Goal: Task Accomplishment & Management: Manage account settings

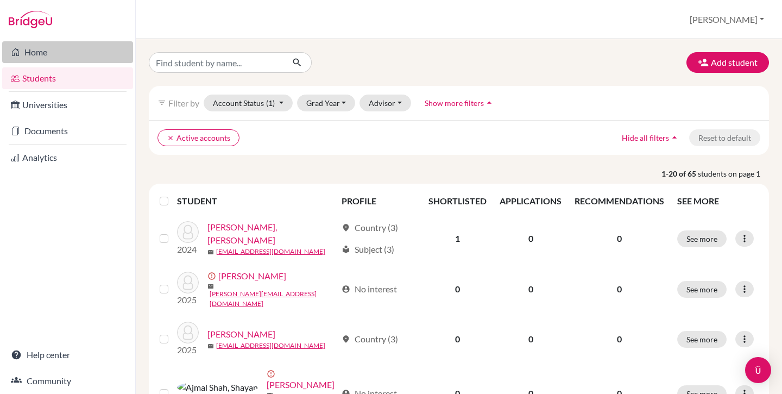
click at [55, 53] on link "Home" at bounding box center [67, 52] width 131 height 22
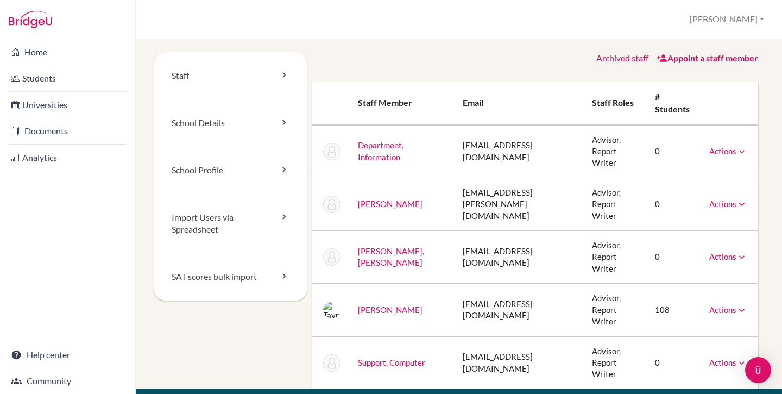
click at [473, 283] on td "taymur@tis.edu.pk" at bounding box center [519, 309] width 130 height 53
click at [722, 305] on link "Actions" at bounding box center [728, 310] width 38 height 10
click at [698, 336] on link "Reset Password" at bounding box center [700, 344] width 92 height 16
click at [465, 148] on td "info@tis.edu.pk" at bounding box center [519, 151] width 130 height 53
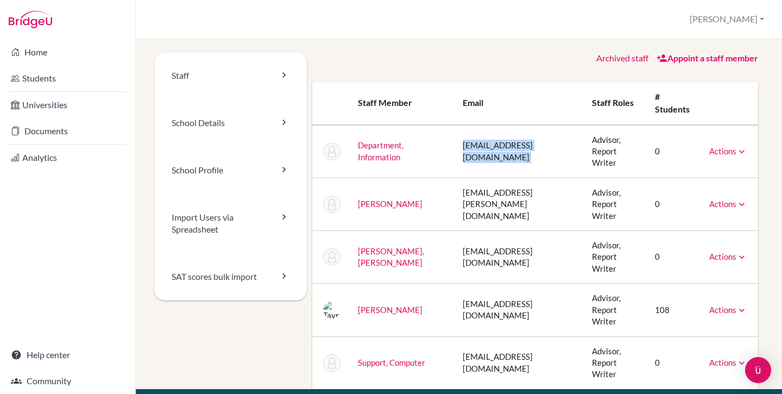
click at [465, 148] on td "info@tis.edu.pk" at bounding box center [519, 151] width 130 height 53
click at [485, 148] on td "info@tis.edu.pk" at bounding box center [519, 151] width 130 height 53
click at [462, 100] on th "Email" at bounding box center [519, 103] width 130 height 43
drag, startPoint x: 452, startPoint y: 143, endPoint x: 465, endPoint y: 143, distance: 13.0
click at [460, 143] on td "info@tis.edu.pk" at bounding box center [519, 151] width 130 height 53
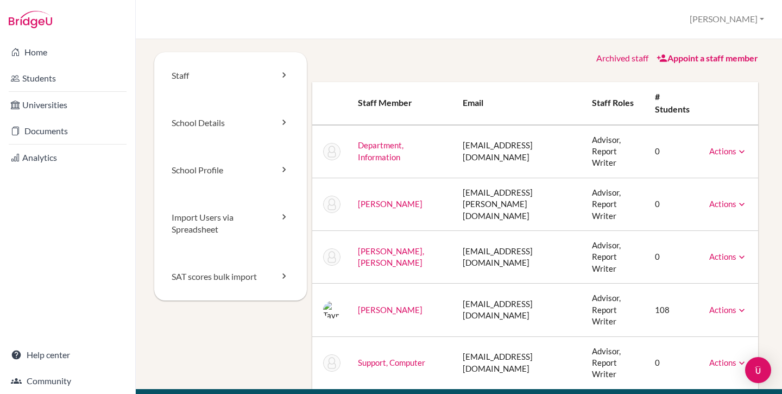
click at [488, 143] on td "info@tis.edu.pk" at bounding box center [519, 151] width 130 height 53
click at [488, 143] on td "[EMAIL_ADDRESS][DOMAIN_NAME]" at bounding box center [519, 151] width 130 height 53
click at [496, 143] on td "[EMAIL_ADDRESS][DOMAIN_NAME]" at bounding box center [519, 151] width 130 height 53
click at [715, 130] on td "Actions Message Reset Password Archive" at bounding box center [729, 151] width 58 height 53
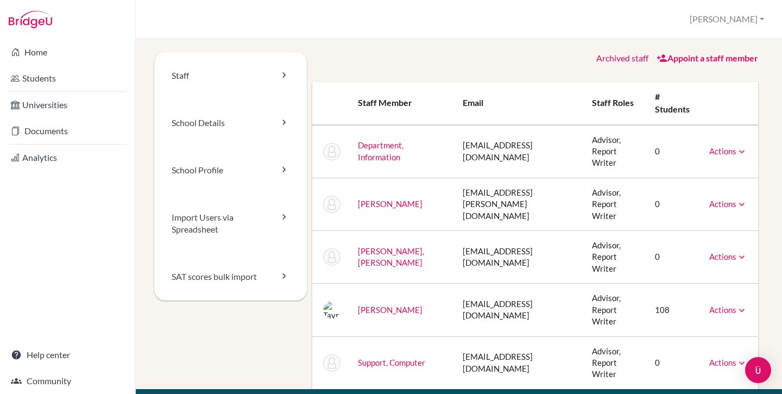
click at [720, 148] on link "Actions" at bounding box center [728, 151] width 38 height 10
click at [679, 177] on link "Reset Password" at bounding box center [700, 185] width 92 height 16
click at [64, 47] on link "Home" at bounding box center [67, 52] width 131 height 22
click at [64, 55] on link "Home" at bounding box center [67, 52] width 131 height 22
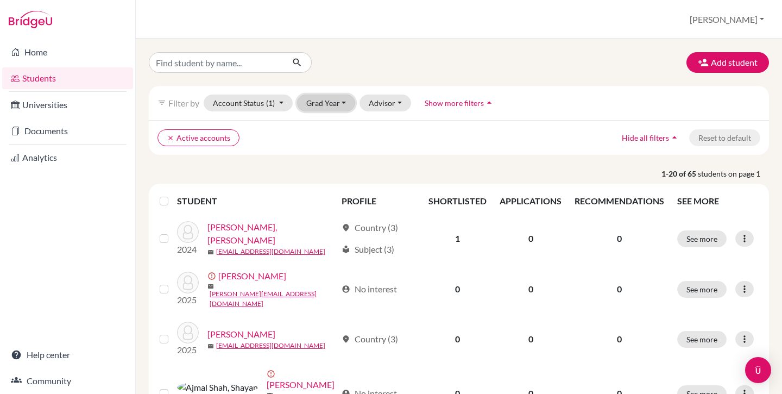
click at [316, 101] on button "Grad Year" at bounding box center [326, 102] width 59 height 17
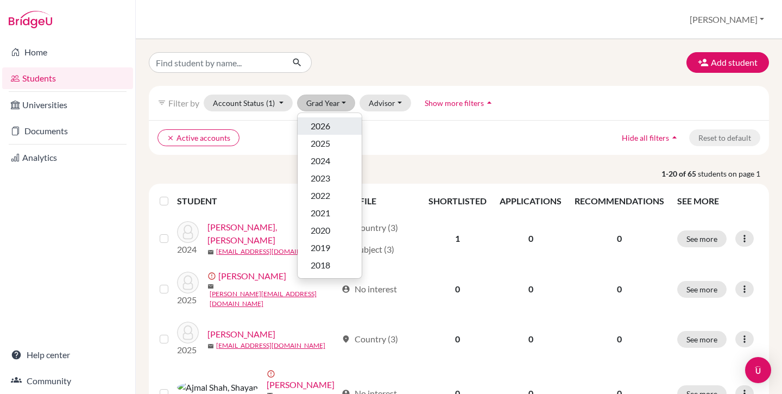
click at [323, 129] on span "2026" at bounding box center [321, 125] width 20 height 13
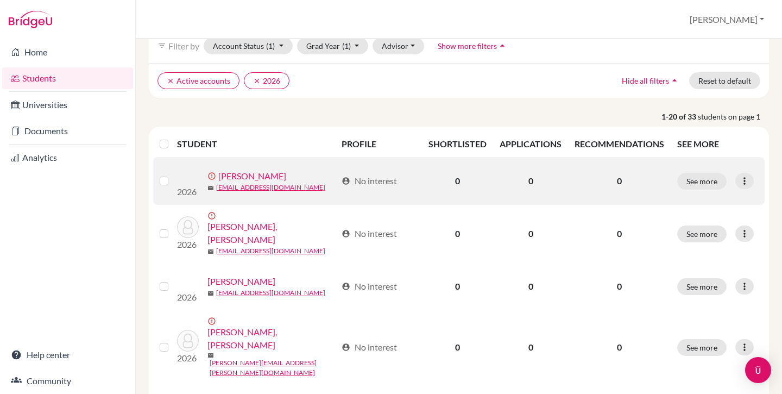
scroll to position [61, 0]
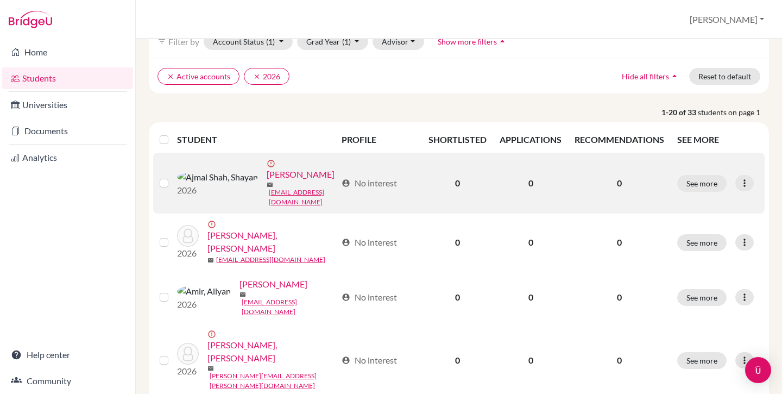
click at [267, 171] on link "Ajmal Shah, Shayan" at bounding box center [301, 174] width 68 height 13
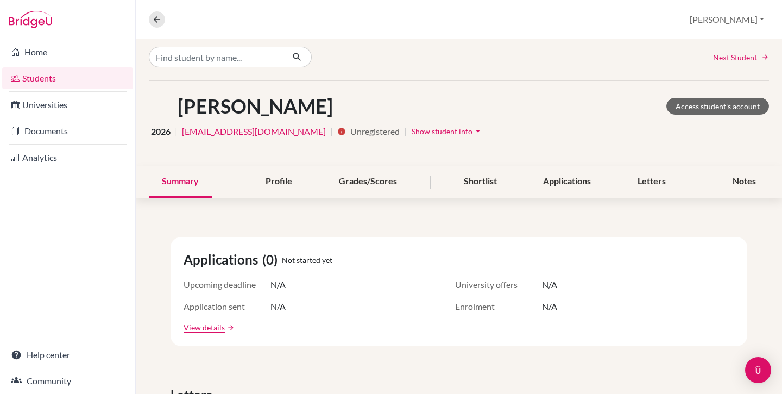
scroll to position [7, 0]
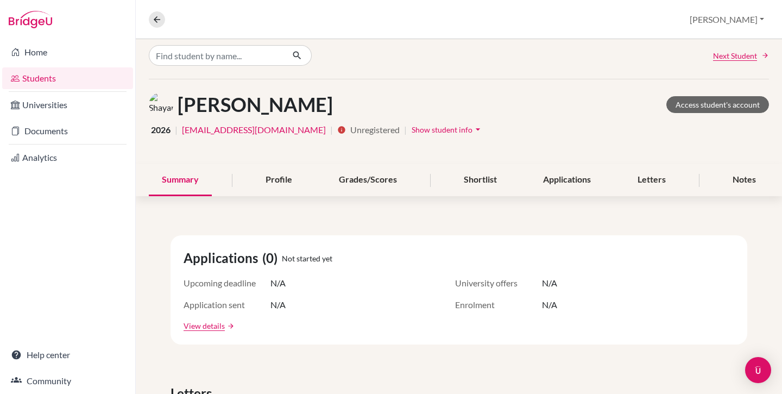
click at [412, 130] on span "Show student info" at bounding box center [442, 129] width 61 height 9
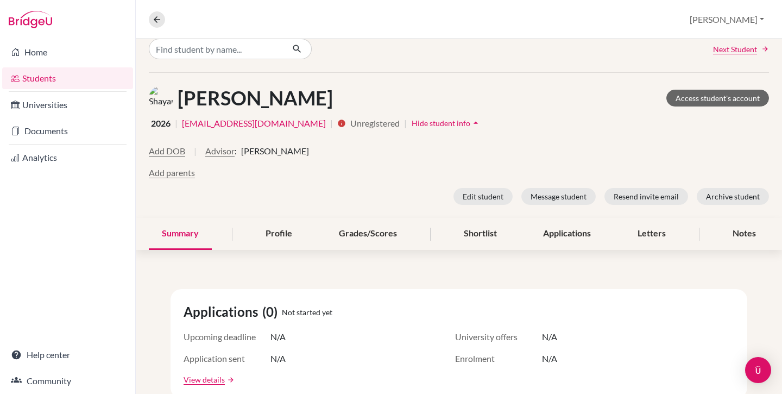
scroll to position [17, 0]
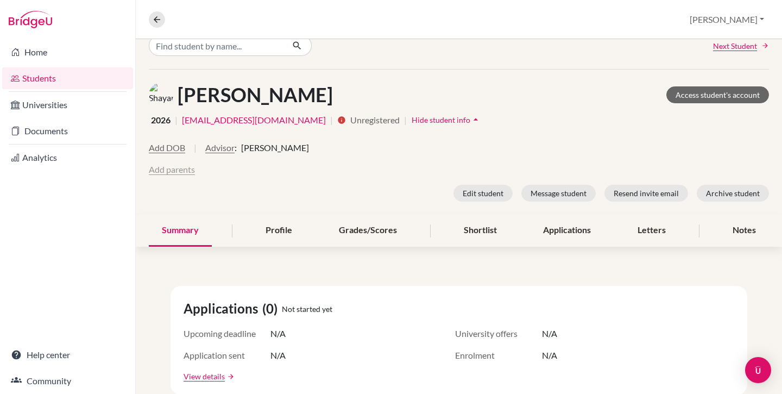
click at [175, 171] on button "Add parents" at bounding box center [172, 169] width 46 height 13
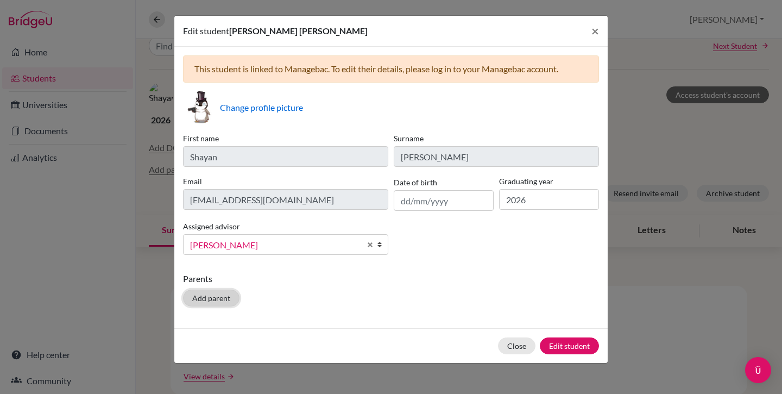
click at [206, 298] on button "Add parent" at bounding box center [211, 297] width 56 height 17
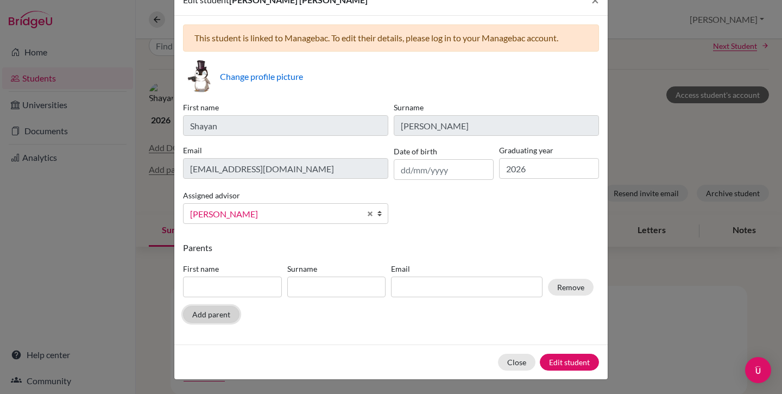
scroll to position [32, 0]
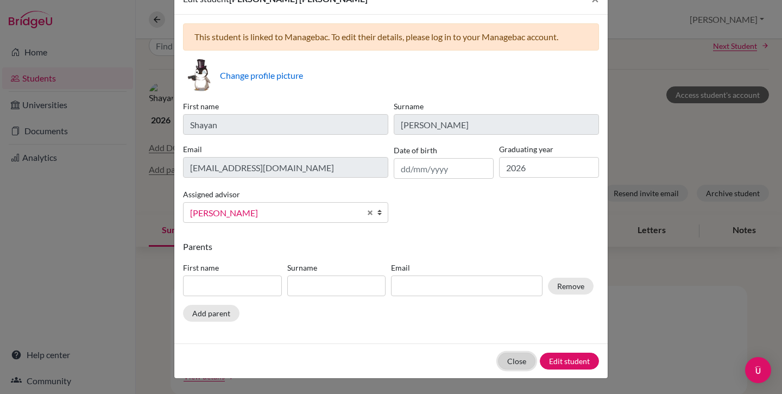
click at [512, 361] on button "Close" at bounding box center [516, 360] width 37 height 17
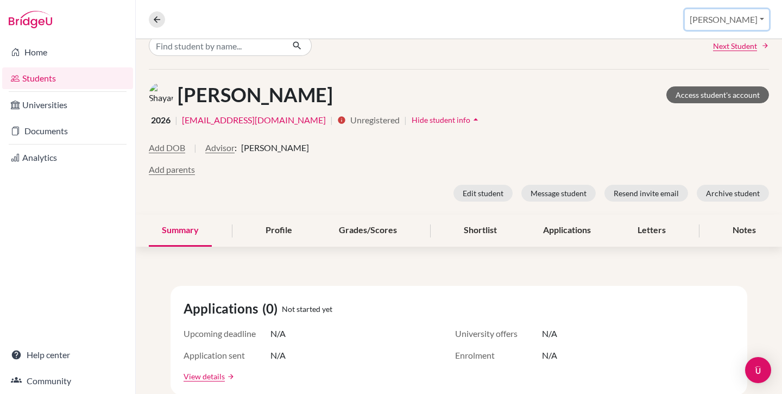
click at [751, 21] on button "[PERSON_NAME]" at bounding box center [727, 19] width 84 height 21
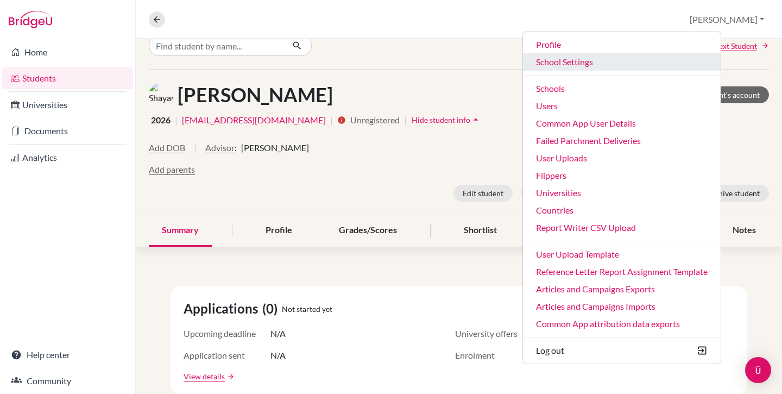
click at [630, 65] on link "School Settings" at bounding box center [622, 61] width 198 height 17
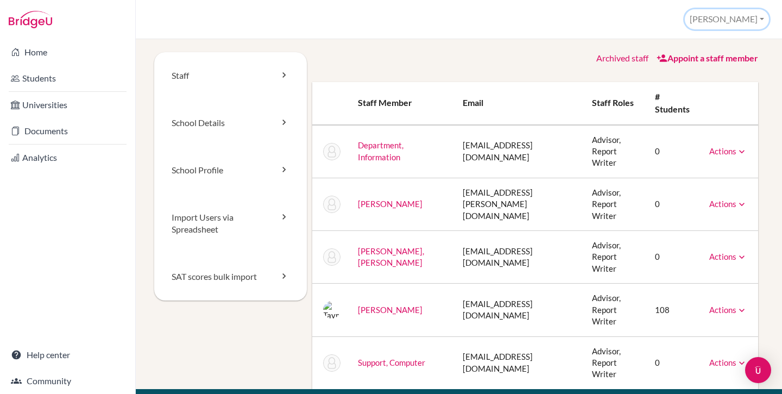
click at [750, 20] on button "[PERSON_NAME]" at bounding box center [727, 19] width 84 height 20
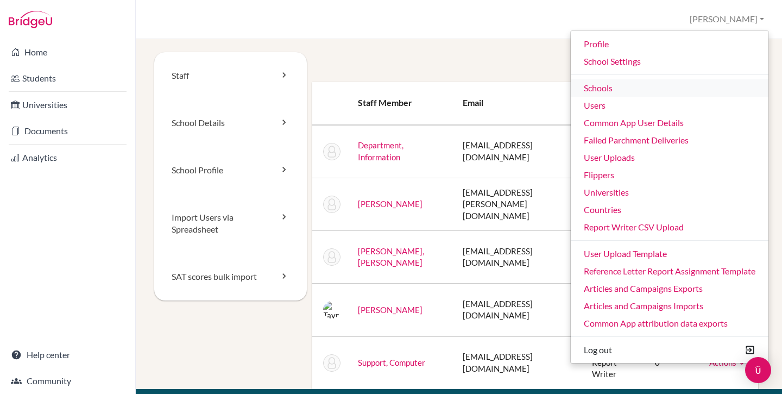
click at [610, 89] on link "Schools" at bounding box center [670, 87] width 198 height 17
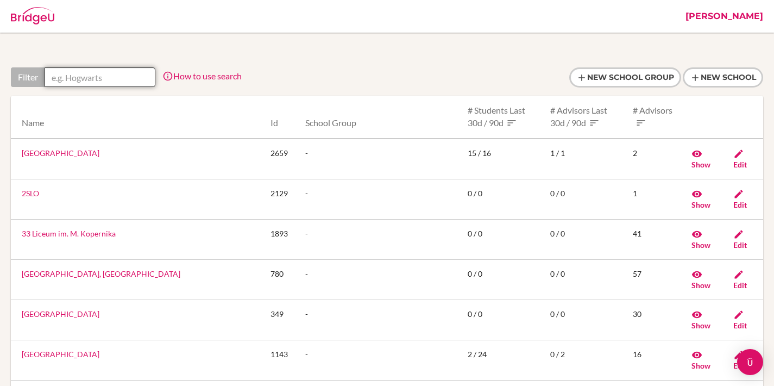
click at [109, 71] on input "text" at bounding box center [100, 77] width 111 height 20
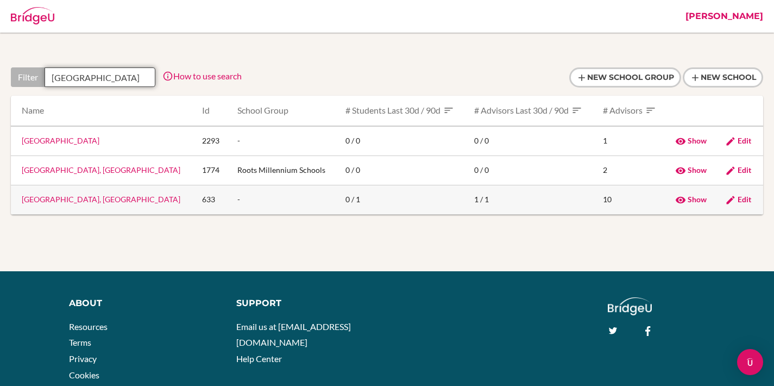
type input "karachi"
click at [737, 199] on span "Edit" at bounding box center [744, 198] width 14 height 9
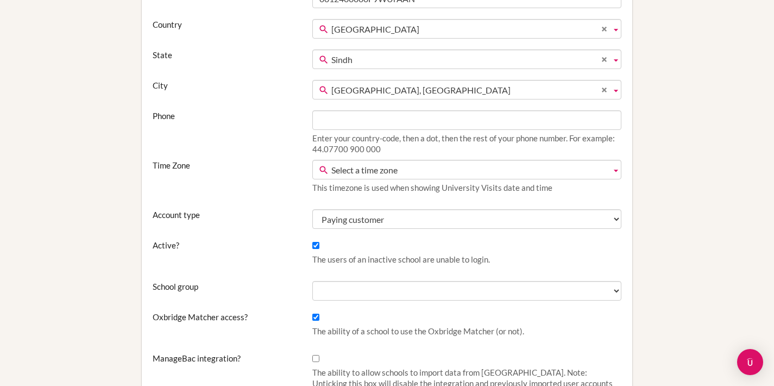
click at [362, 166] on span "Select a time zone" at bounding box center [468, 170] width 275 height 20
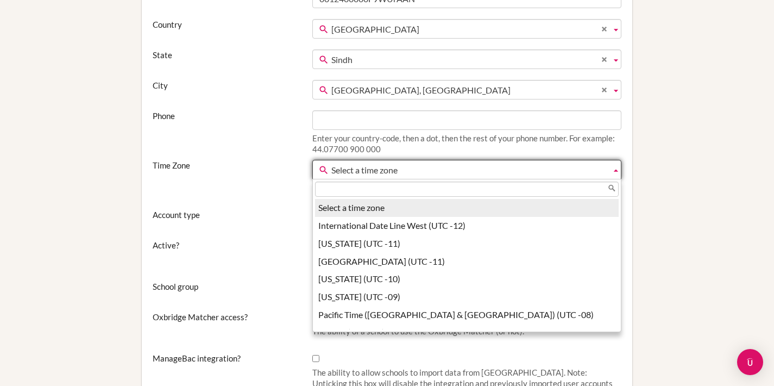
scroll to position [188, 0]
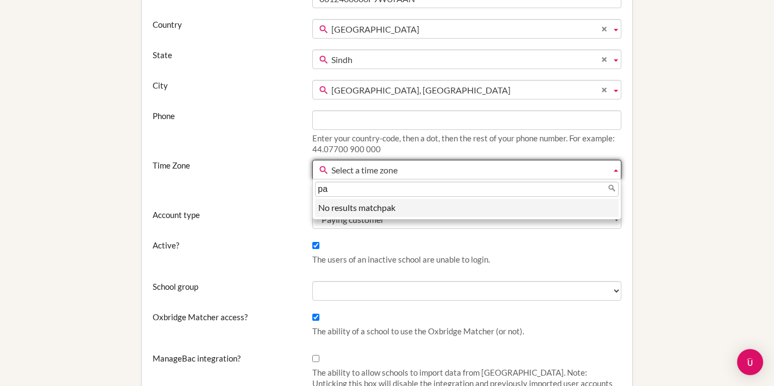
type input "p"
type input "kara"
click at [349, 207] on li "Kara chi (UTC +05)" at bounding box center [467, 208] width 304 height 18
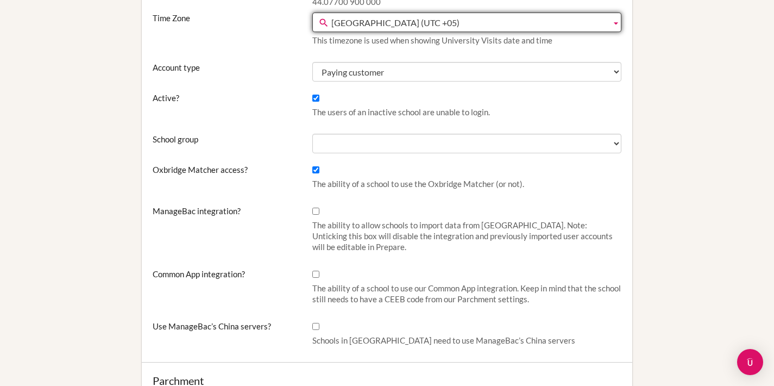
scroll to position [336, 0]
drag, startPoint x: 318, startPoint y: 171, endPoint x: 317, endPoint y: 187, distance: 16.3
click at [318, 171] on input "Oxbridge Matcher access?" at bounding box center [315, 169] width 7 height 7
checkbox input "false"
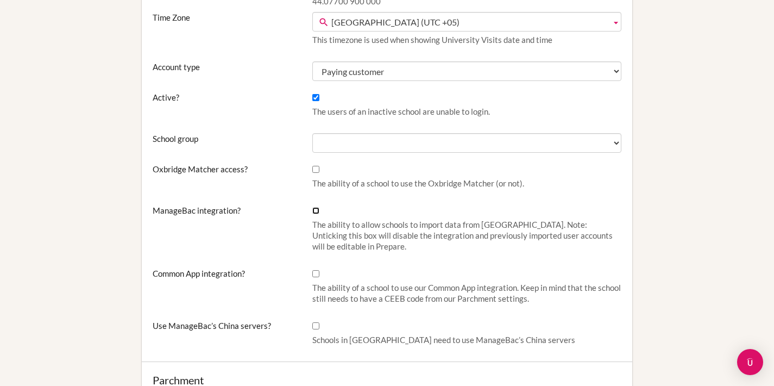
click at [316, 212] on input "ManageBac integration?" at bounding box center [315, 210] width 7 height 7
checkbox input "true"
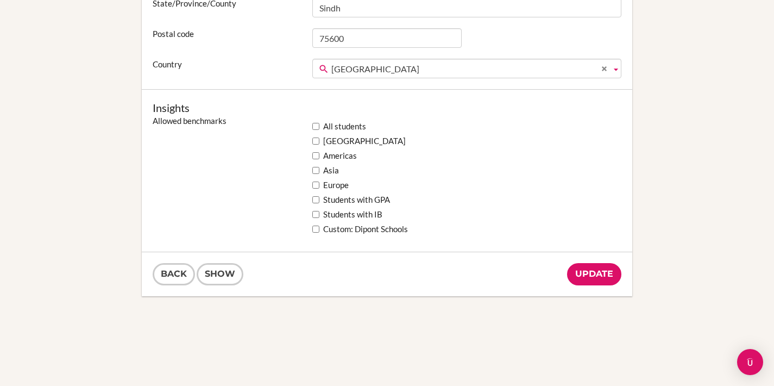
scroll to position [883, 0]
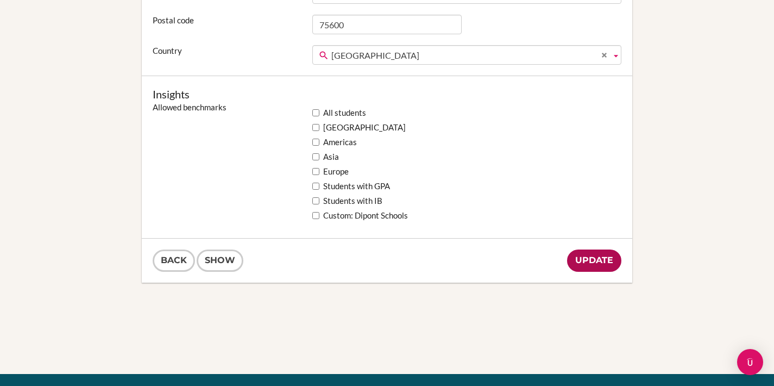
click at [596, 257] on input "Update" at bounding box center [594, 260] width 54 height 22
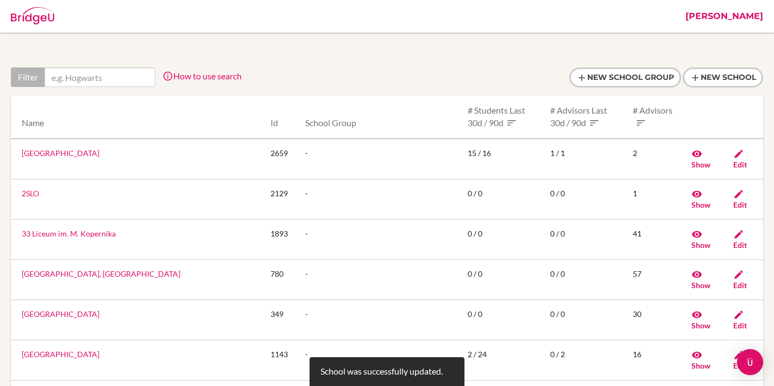
click at [121, 83] on input "text" at bounding box center [100, 77] width 111 height 20
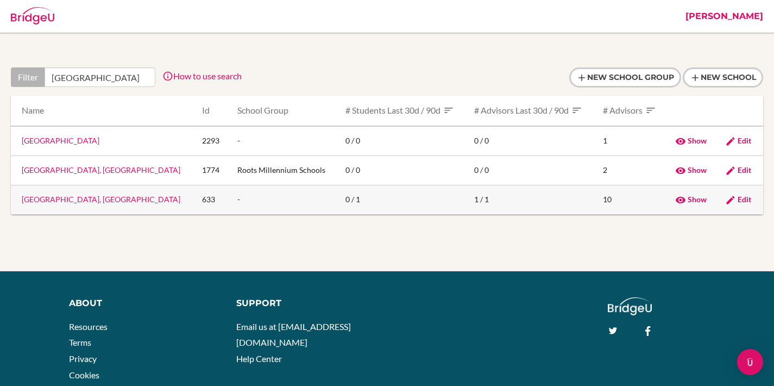
type input "karachi"
click at [89, 199] on link "The International School, Karachi" at bounding box center [101, 198] width 159 height 9
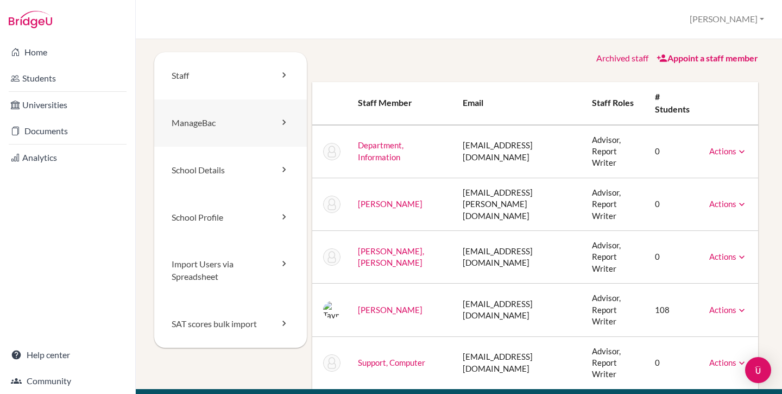
click at [205, 126] on link "ManageBac" at bounding box center [230, 122] width 153 height 47
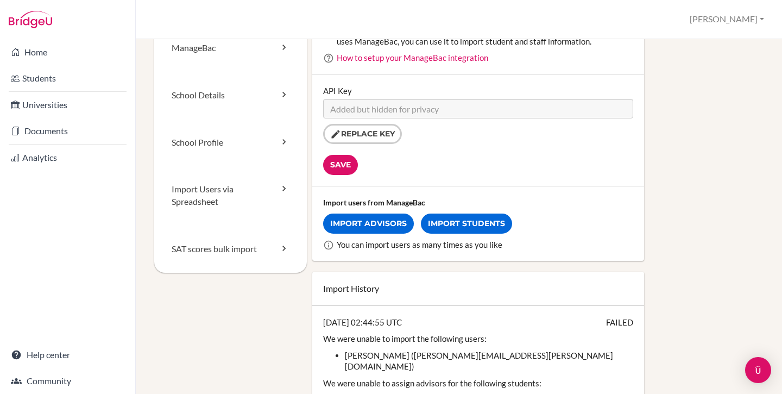
scroll to position [76, 0]
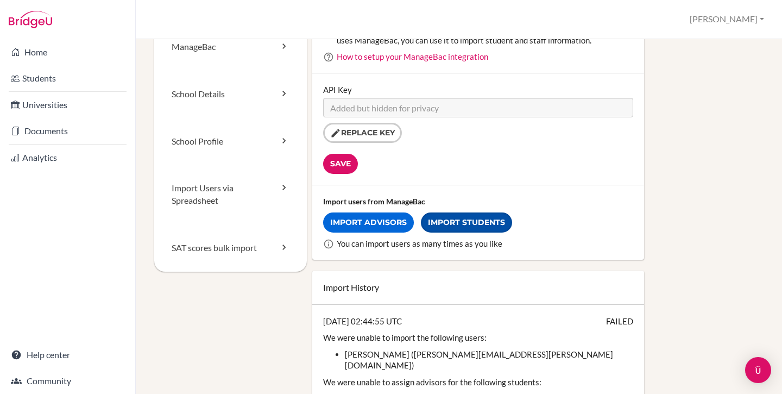
click at [450, 220] on link "Import Students" at bounding box center [466, 222] width 91 height 20
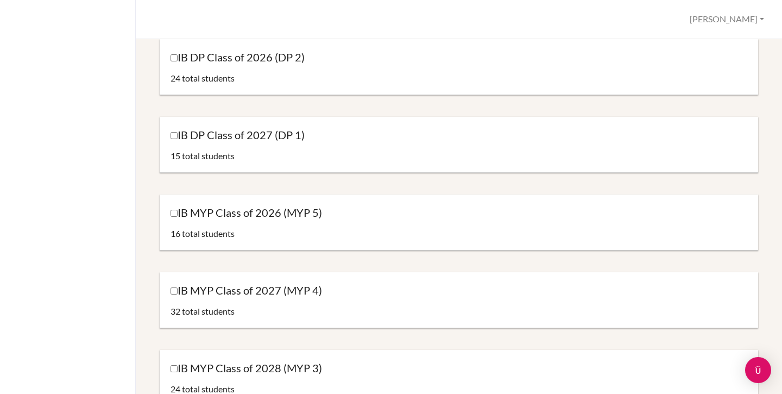
scroll to position [119, 0]
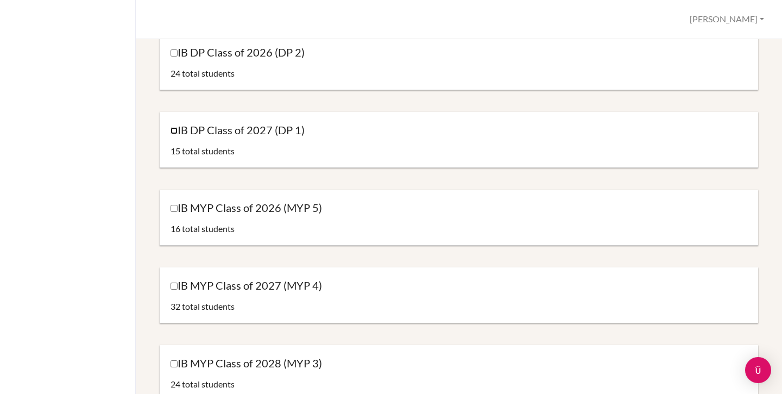
click at [174, 131] on input "IB DP Class of 2027 (DP 1)" at bounding box center [174, 130] width 7 height 7
checkbox input "true"
click at [174, 211] on input "IB MYP Class of 2026 (MYP 5)" at bounding box center [174, 208] width 7 height 7
checkbox input "true"
click at [174, 131] on input "IB DP Class of 2027 (DP 1)" at bounding box center [174, 130] width 7 height 7
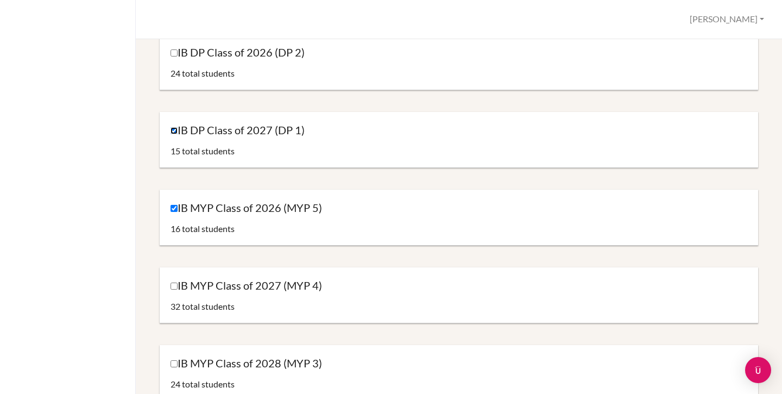
checkbox input "false"
click at [175, 211] on input "IB MYP Class of 2026 (MYP 5)" at bounding box center [174, 208] width 7 height 7
checkbox input "false"
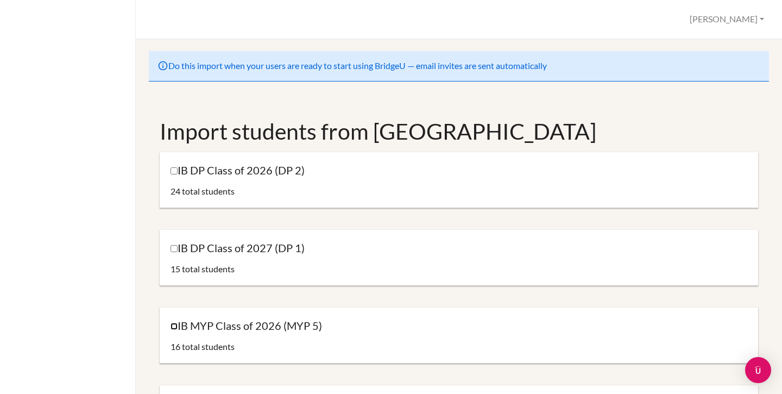
scroll to position [0, 0]
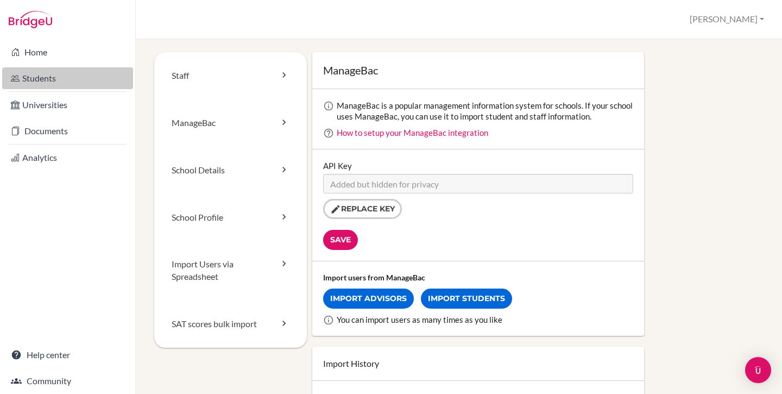
click at [59, 79] on link "Students" at bounding box center [67, 78] width 131 height 22
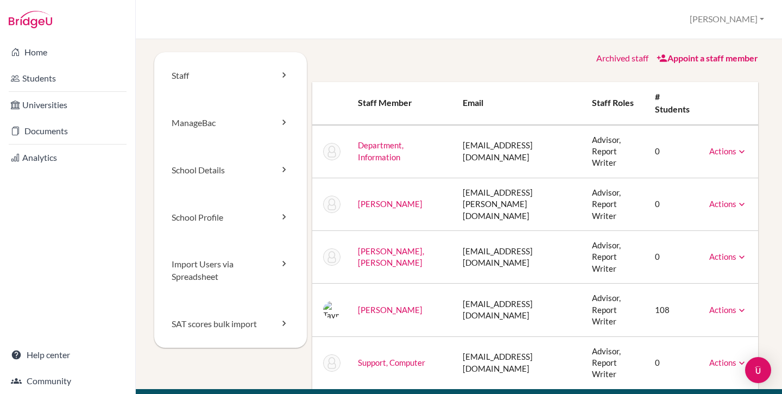
click at [495, 144] on td "[EMAIL_ADDRESS][DOMAIN_NAME]" at bounding box center [519, 151] width 130 height 53
copy tr "[EMAIL_ADDRESS][DOMAIN_NAME]"
click at [38, 47] on link "Home" at bounding box center [67, 52] width 131 height 22
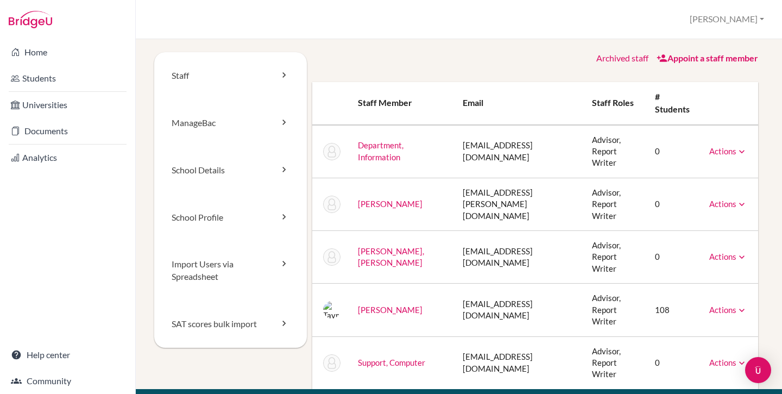
click at [479, 145] on td "[EMAIL_ADDRESS][DOMAIN_NAME]" at bounding box center [519, 151] width 130 height 53
copy tr "[EMAIL_ADDRESS][DOMAIN_NAME]"
click at [355, 60] on div "Archived staff Appoint a staff member" at bounding box center [535, 58] width 446 height 12
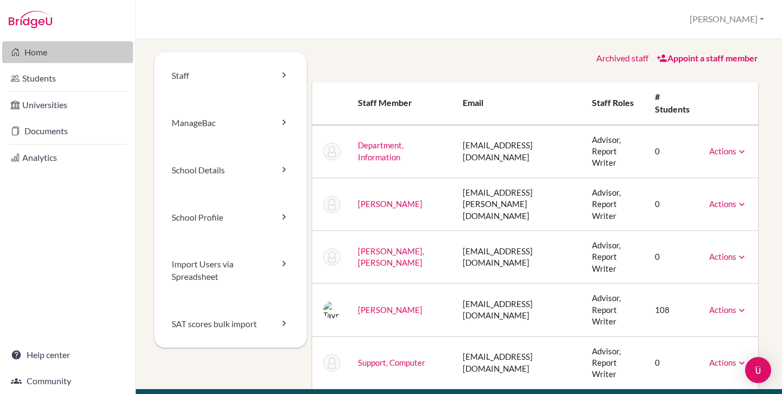
click at [29, 53] on link "Home" at bounding box center [67, 52] width 131 height 22
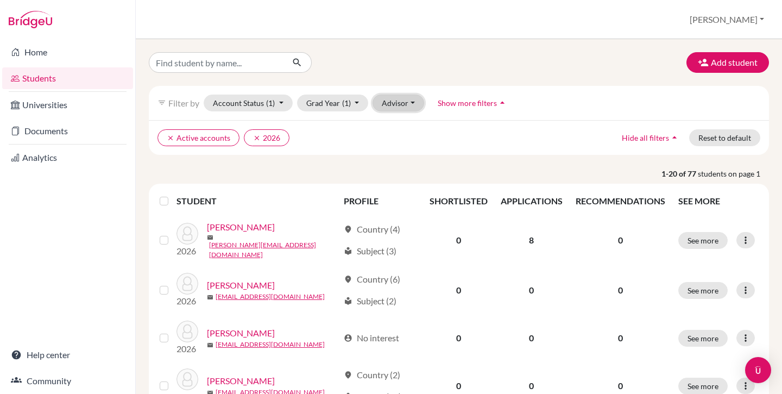
click at [386, 107] on button "Advisor" at bounding box center [398, 102] width 52 height 17
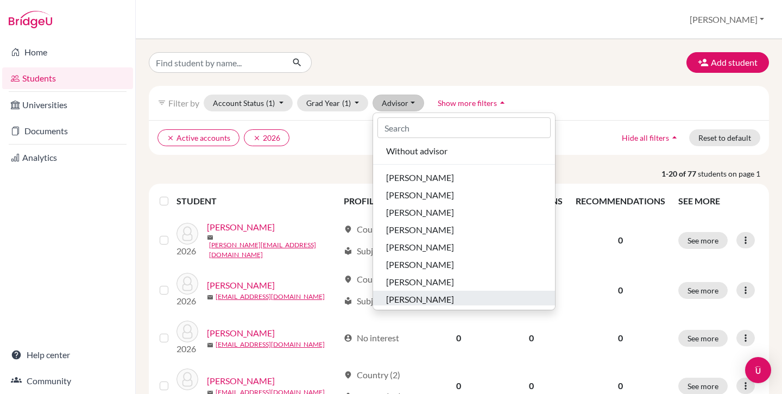
click at [436, 300] on div "[PERSON_NAME]" at bounding box center [464, 299] width 156 height 13
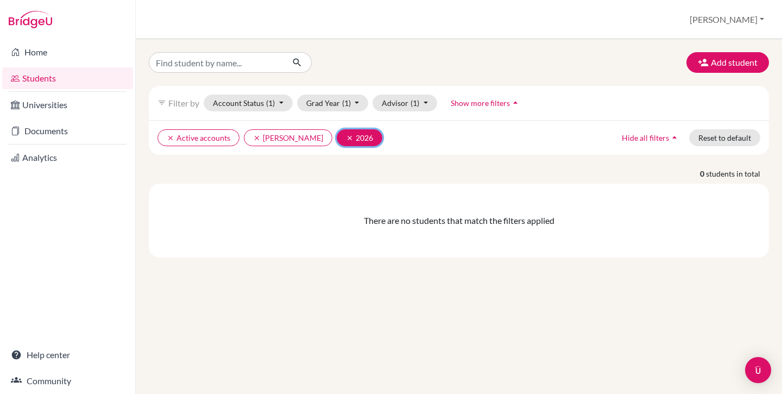
click at [346, 137] on icon "clear" at bounding box center [350, 138] width 8 height 8
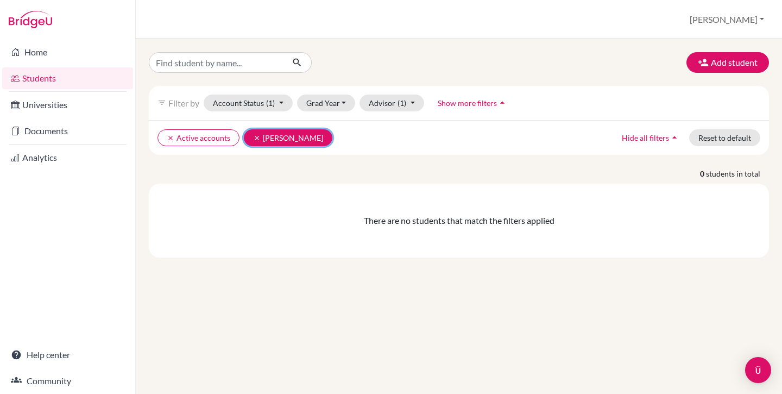
click at [255, 138] on icon "clear" at bounding box center [257, 138] width 8 height 8
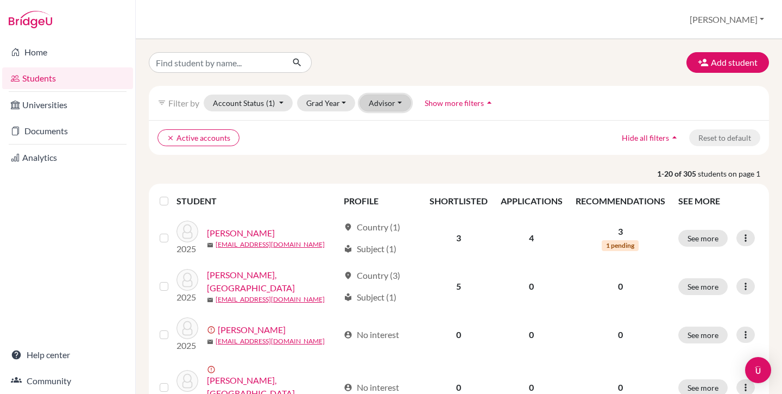
click at [386, 106] on button "Advisor" at bounding box center [385, 102] width 52 height 17
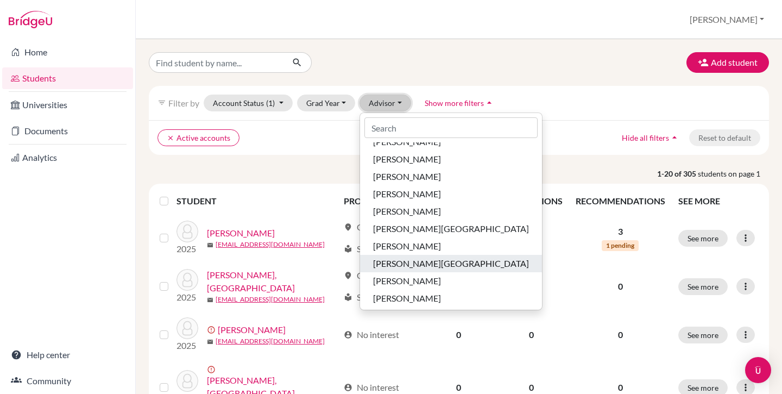
scroll to position [124, 0]
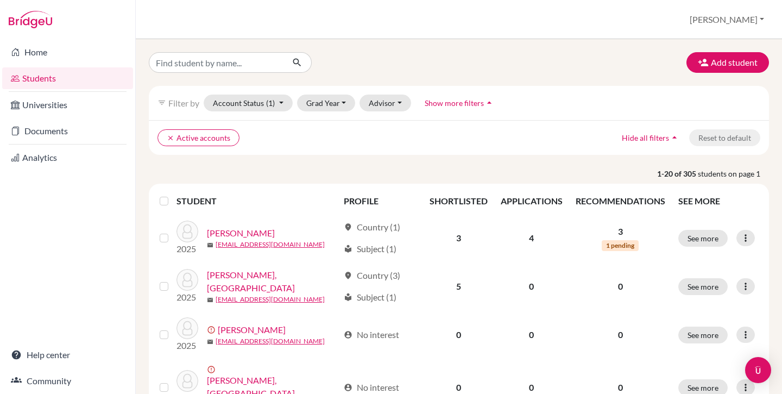
click at [38, 78] on link "Students" at bounding box center [67, 78] width 131 height 22
click at [734, 22] on button "[PERSON_NAME]" at bounding box center [727, 19] width 84 height 21
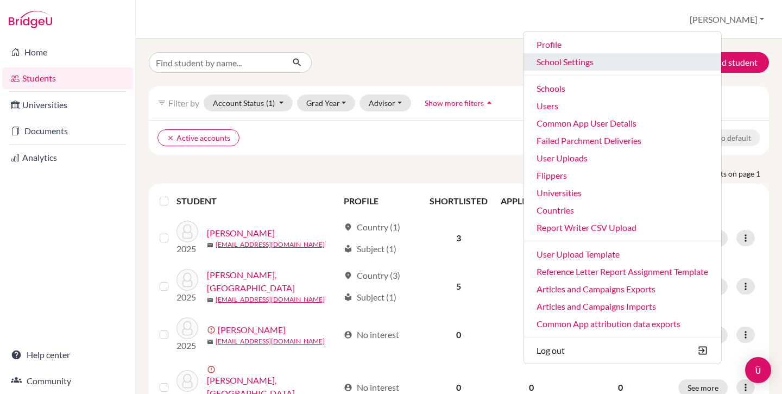
click at [610, 59] on link "School Settings" at bounding box center [622, 61] width 198 height 17
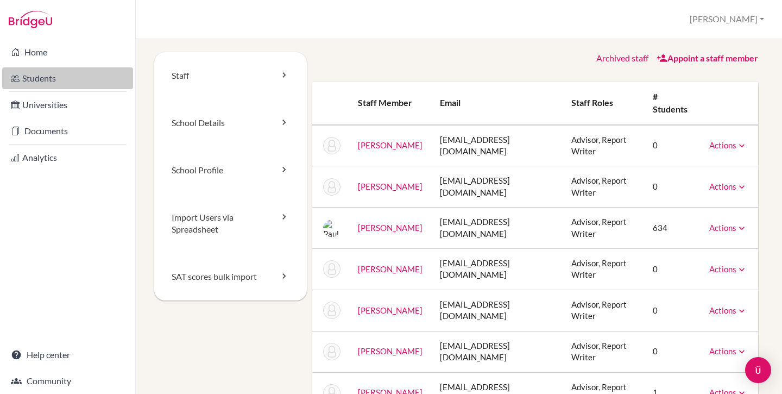
click at [43, 84] on link "Students" at bounding box center [67, 78] width 131 height 22
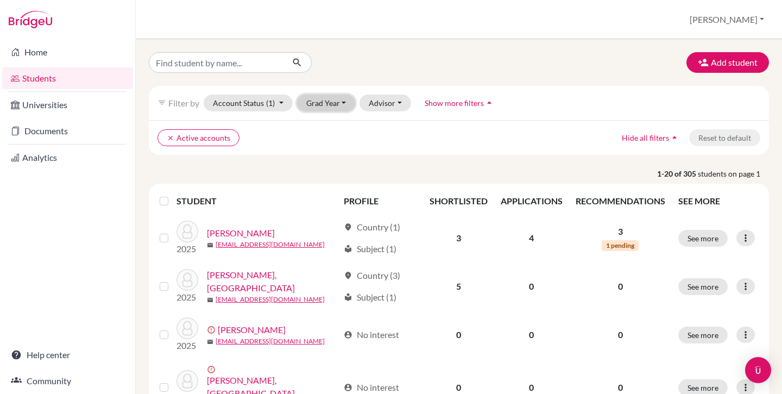
click at [344, 98] on button "Grad Year" at bounding box center [326, 102] width 59 height 17
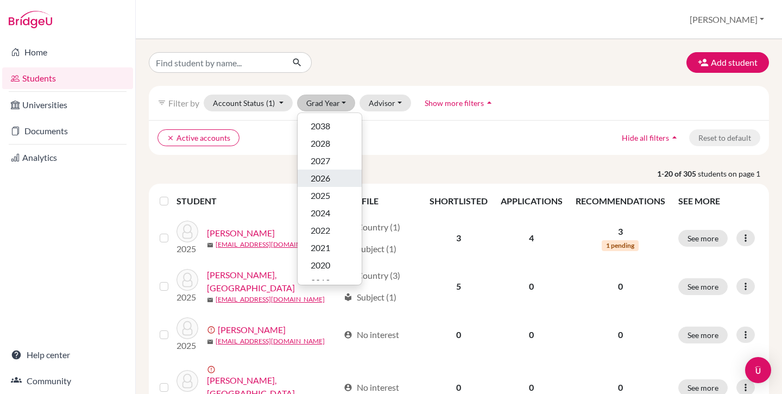
click at [336, 175] on div "2026" at bounding box center [330, 178] width 38 height 13
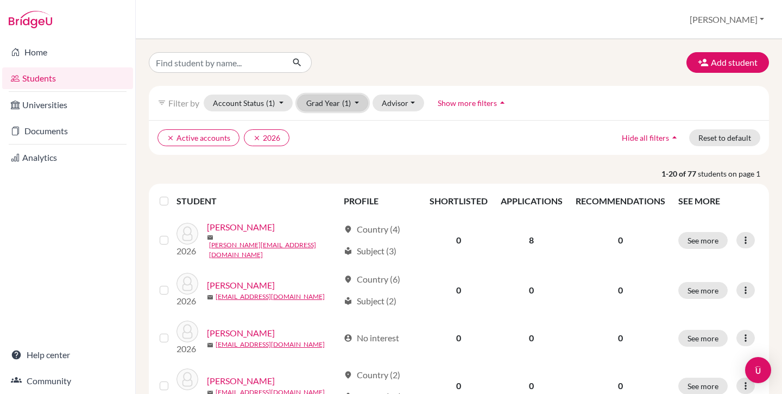
click at [329, 98] on button "Grad Year (1)" at bounding box center [333, 102] width 72 height 17
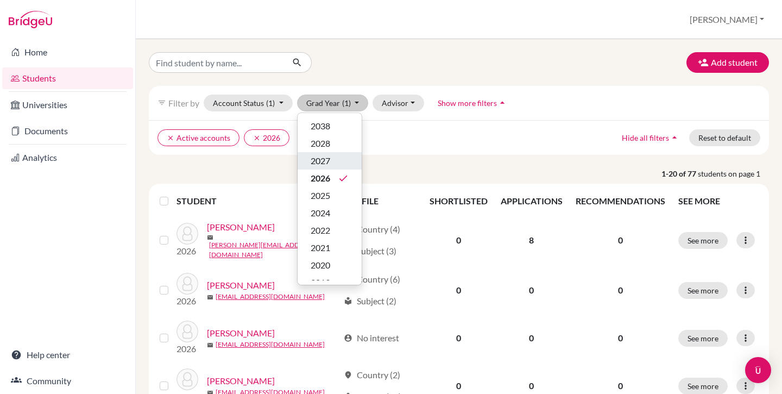
click at [340, 167] on div "2027" at bounding box center [330, 160] width 38 height 13
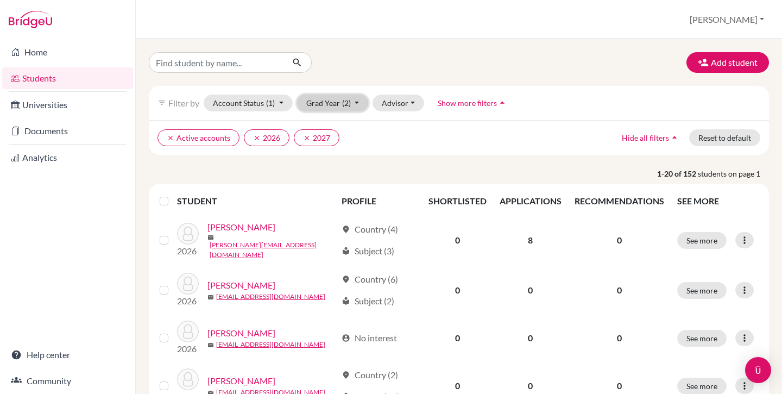
click at [335, 97] on button "Grad Year (2)" at bounding box center [333, 102] width 72 height 17
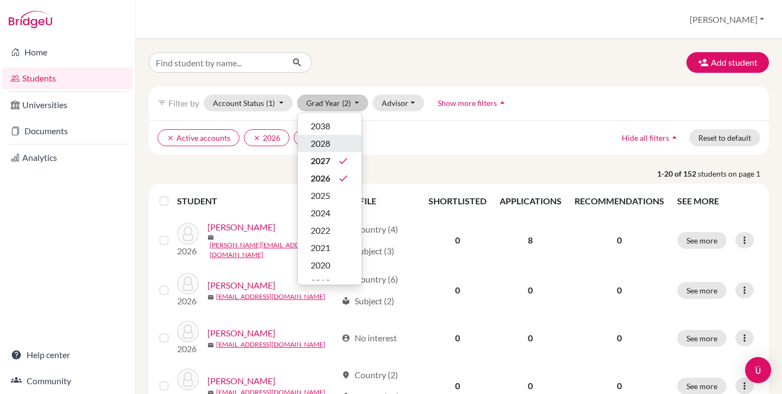
click at [338, 143] on div "2028" at bounding box center [330, 143] width 38 height 13
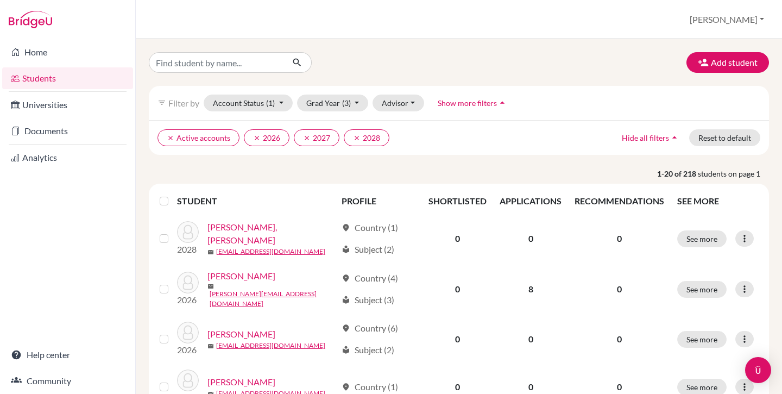
click at [173, 194] on label at bounding box center [173, 194] width 0 height 0
click at [0, 0] on input "checkbox" at bounding box center [0, 0] width 0 height 0
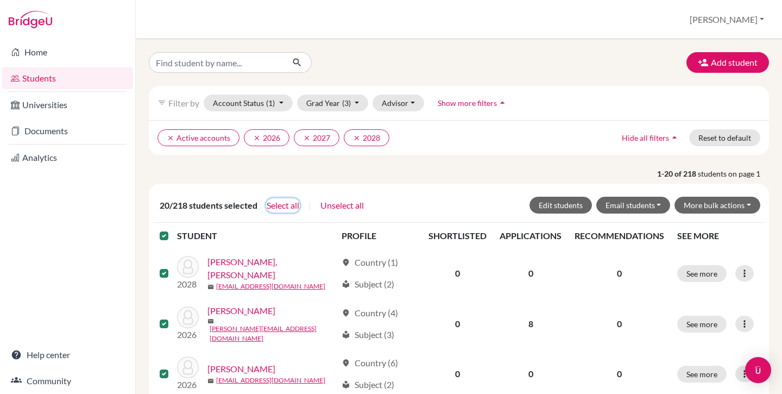
click at [275, 203] on button "Select all" at bounding box center [283, 205] width 34 height 14
click at [561, 201] on button "Edit students" at bounding box center [560, 205] width 62 height 17
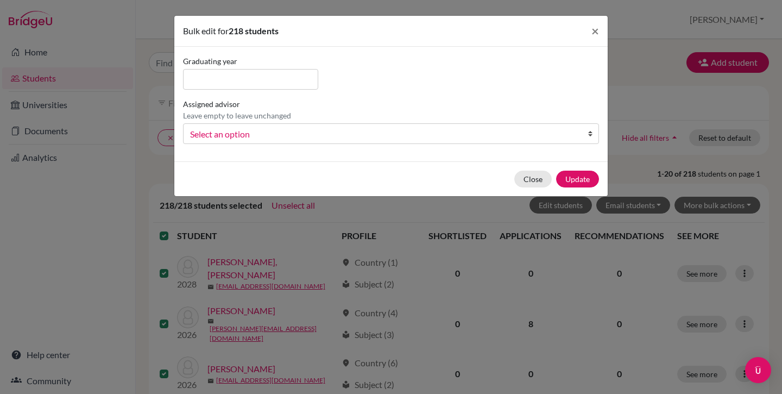
click at [216, 129] on span "Select an option" at bounding box center [384, 134] width 388 height 14
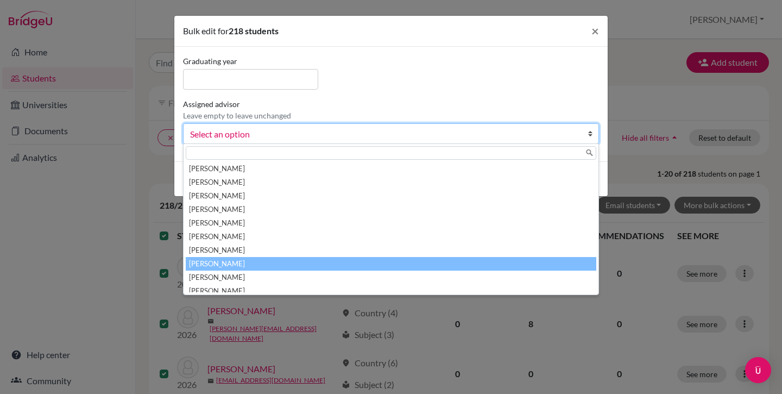
click at [226, 262] on li "Jones, Anne" at bounding box center [391, 264] width 411 height 14
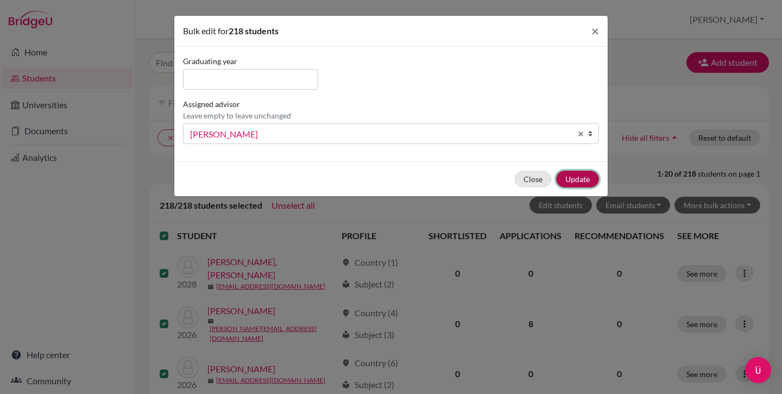
click at [582, 180] on button "Update" at bounding box center [577, 179] width 43 height 17
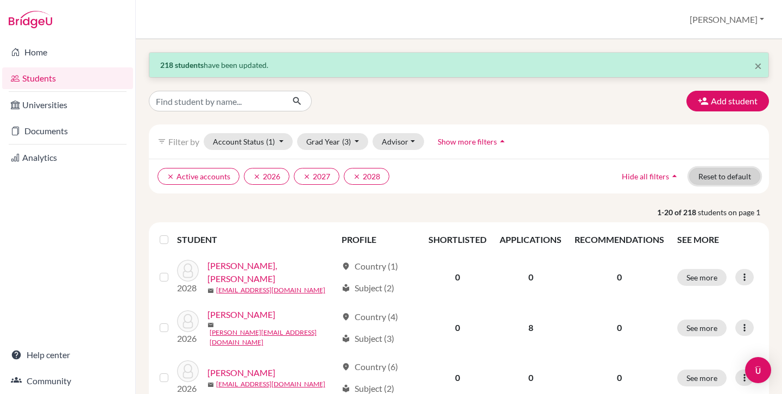
click at [719, 180] on button "Reset to default" at bounding box center [724, 176] width 71 height 17
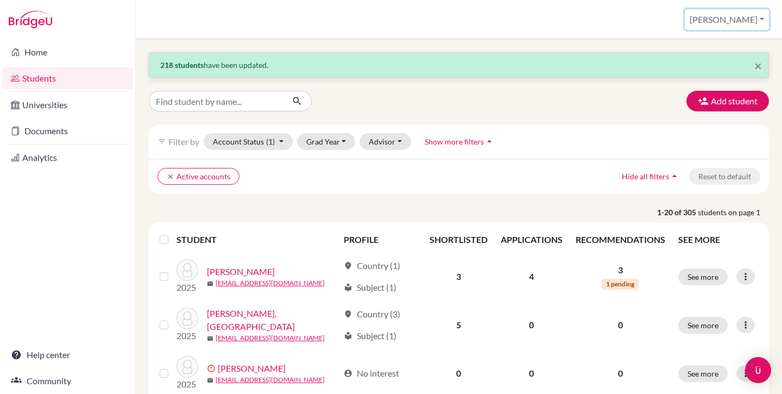
click at [742, 18] on button "[PERSON_NAME]" at bounding box center [727, 19] width 84 height 21
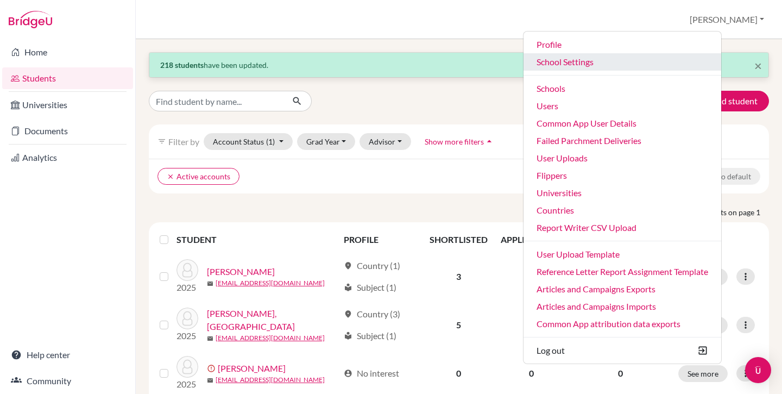
click at [598, 63] on link "School Settings" at bounding box center [622, 61] width 198 height 17
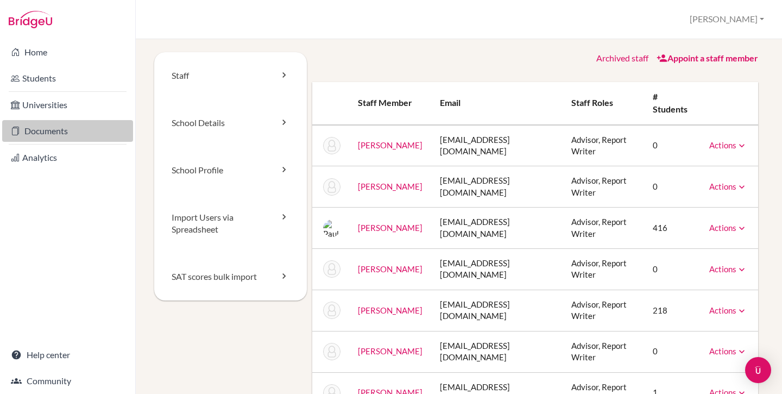
click at [54, 127] on link "Documents" at bounding box center [67, 131] width 131 height 22
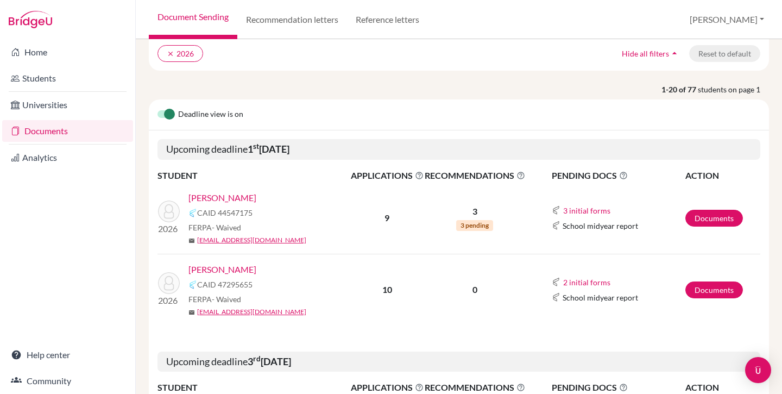
scroll to position [88, 0]
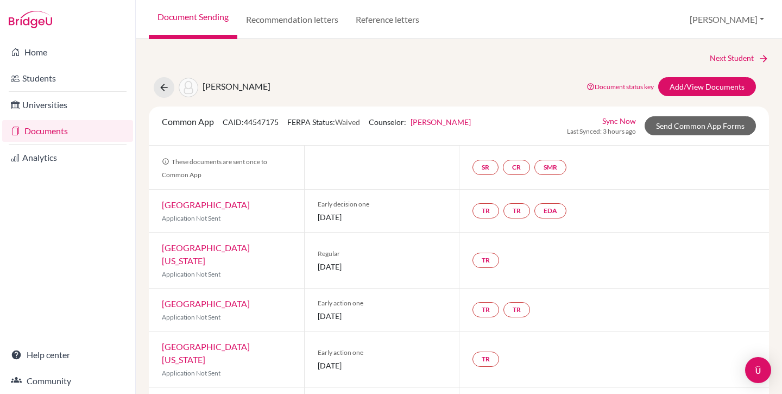
click at [605, 119] on link "Sync Now" at bounding box center [619, 120] width 34 height 11
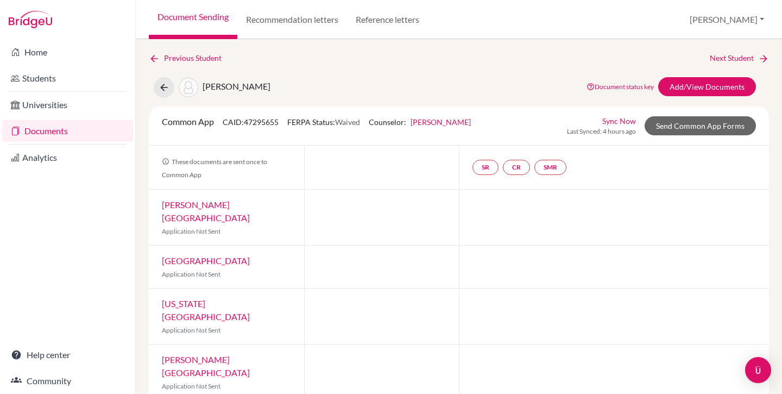
click at [605, 118] on link "Sync Now" at bounding box center [619, 120] width 34 height 11
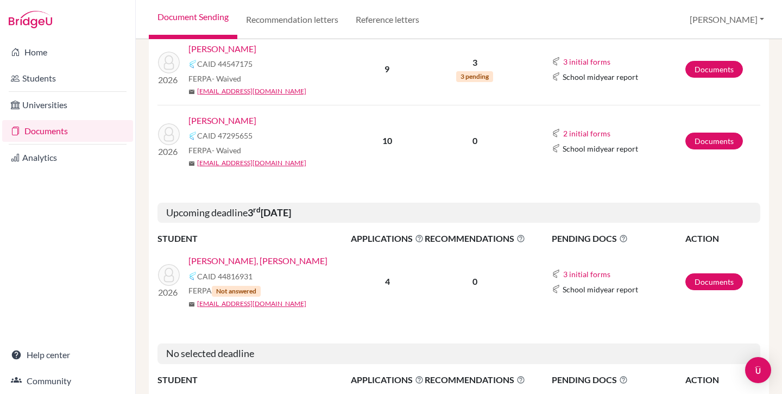
scroll to position [89, 0]
